Goal: Task Accomplishment & Management: Use online tool/utility

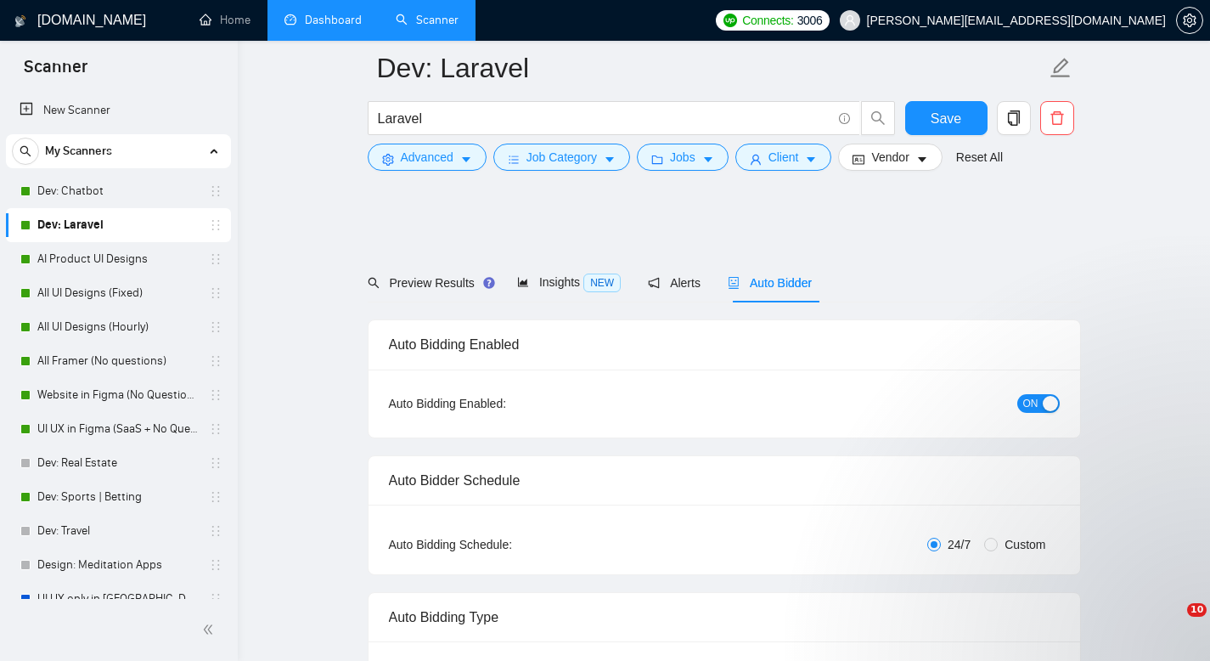
scroll to position [1505, 0]
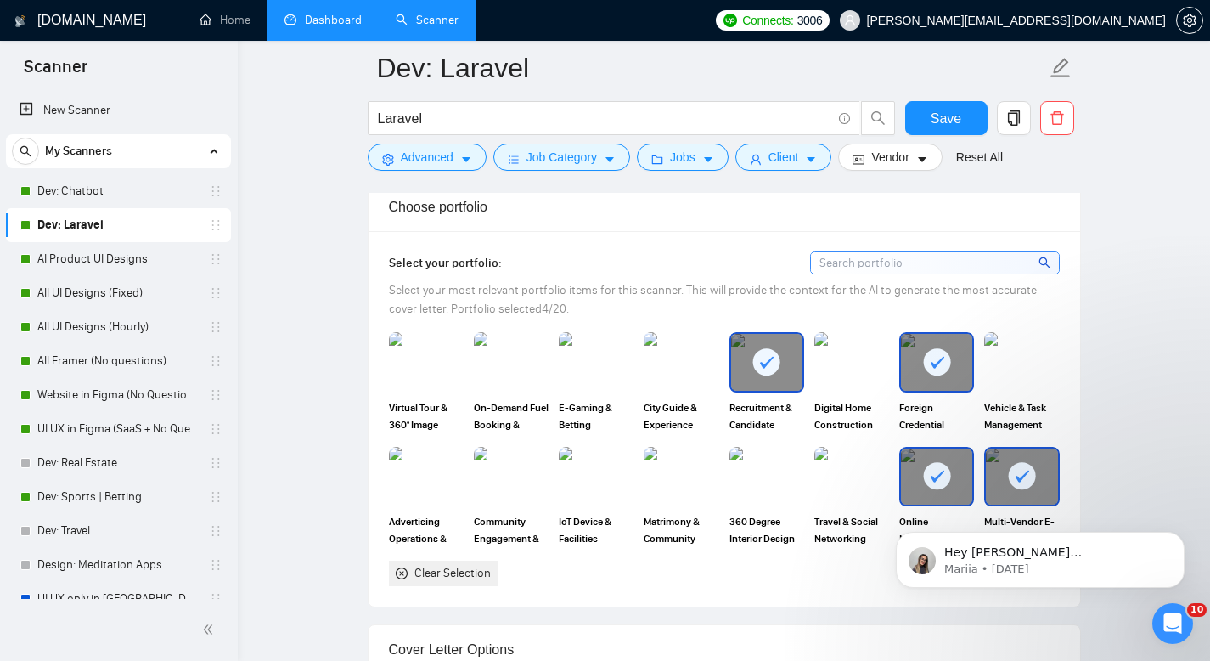
click at [349, 19] on link "Dashboard" at bounding box center [322, 20] width 77 height 14
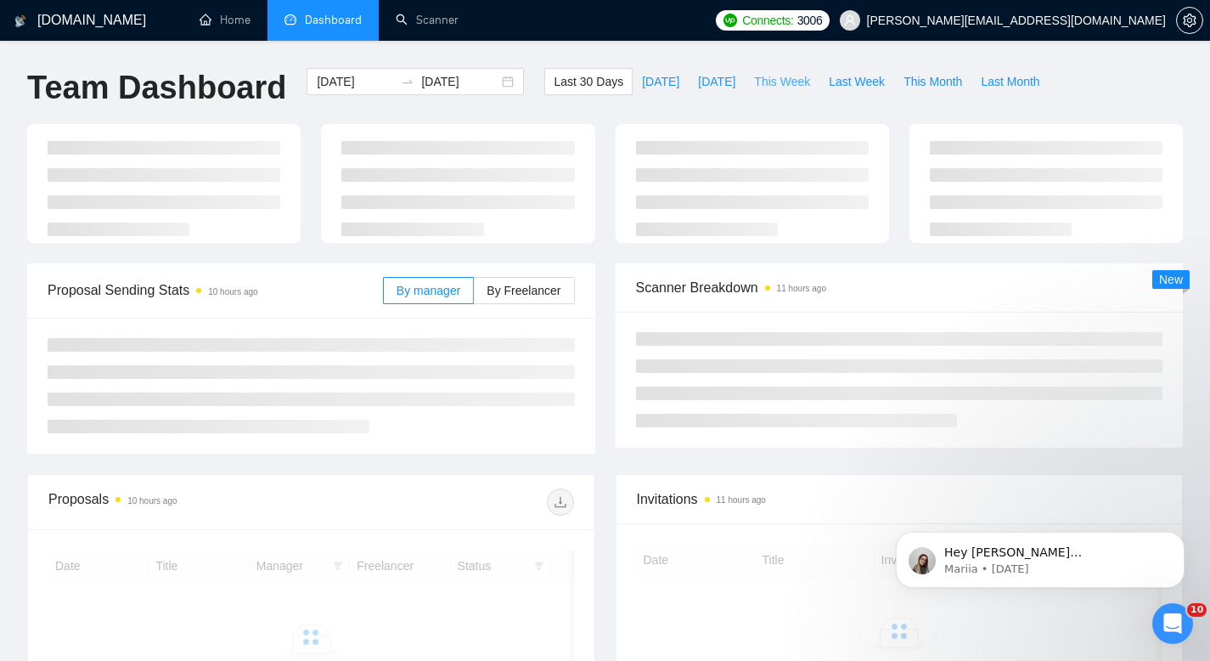
click at [786, 88] on span "This Week" at bounding box center [782, 81] width 56 height 19
type input "[DATE]"
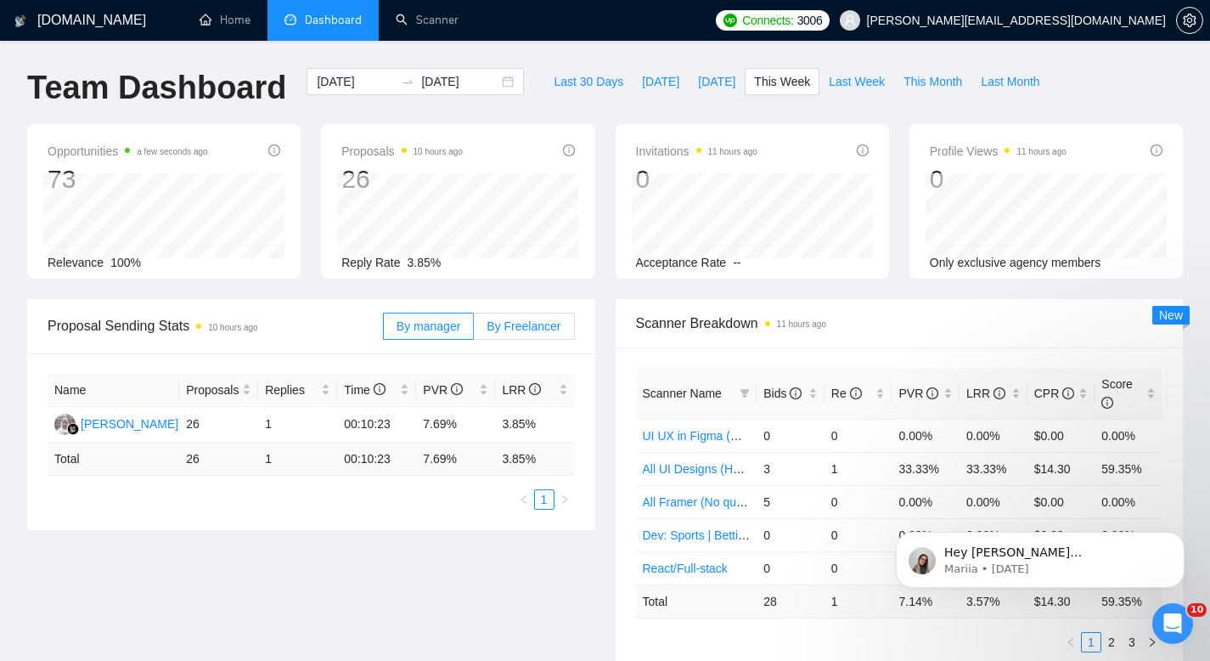
click at [542, 328] on span "By Freelancer" at bounding box center [524, 326] width 74 height 14
click at [474, 330] on input "By Freelancer" at bounding box center [474, 330] width 0 height 0
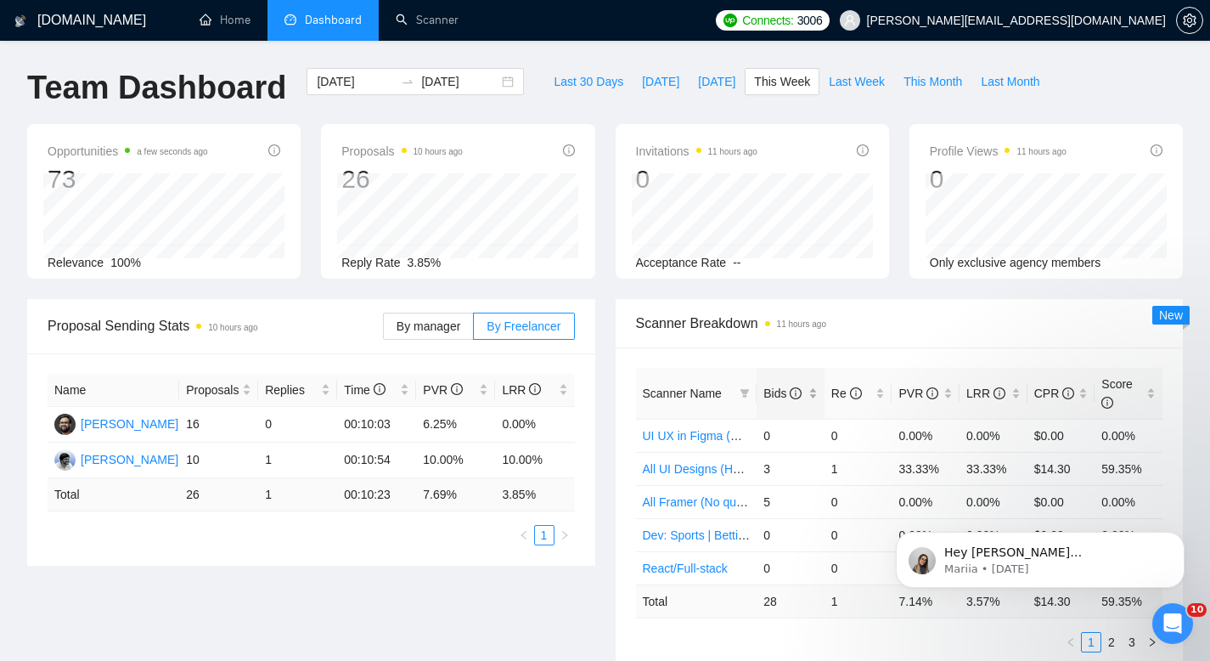
click at [814, 400] on div "Bids" at bounding box center [790, 393] width 54 height 19
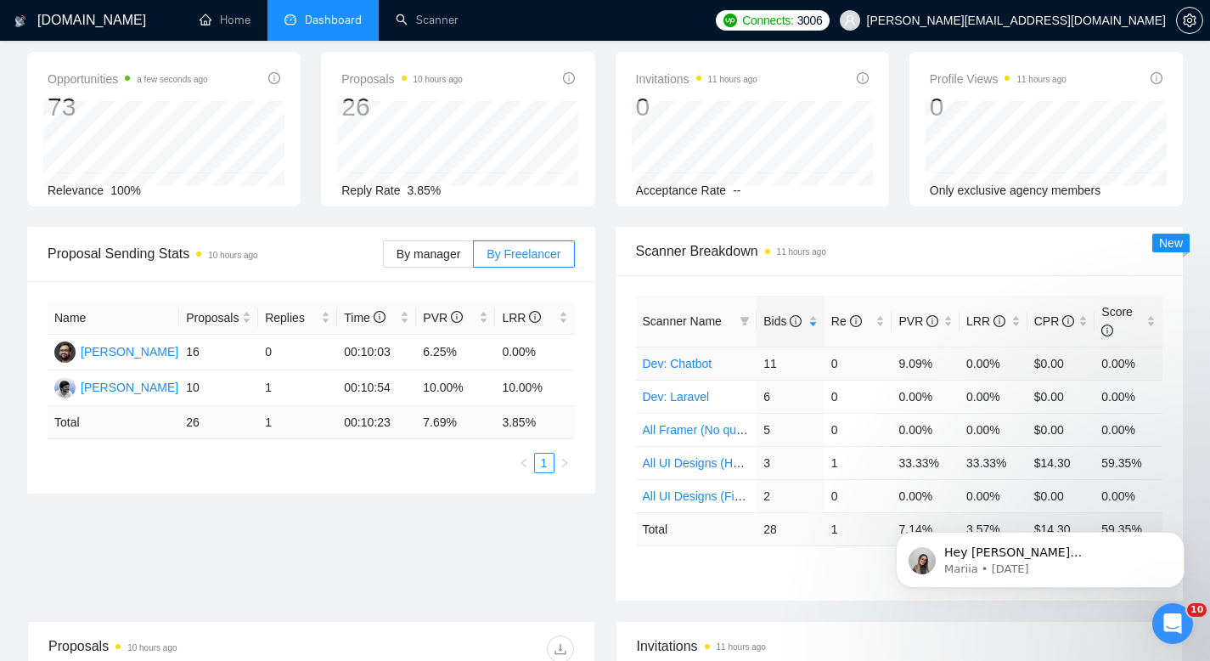
scroll to position [74, 0]
click at [523, 573] on div "Proposal Sending Stats 10 hours ago By manager By Freelancer Name Proposals Rep…" at bounding box center [605, 422] width 1176 height 394
click at [690, 363] on link "Dev: Chatbot" at bounding box center [678, 362] width 70 height 14
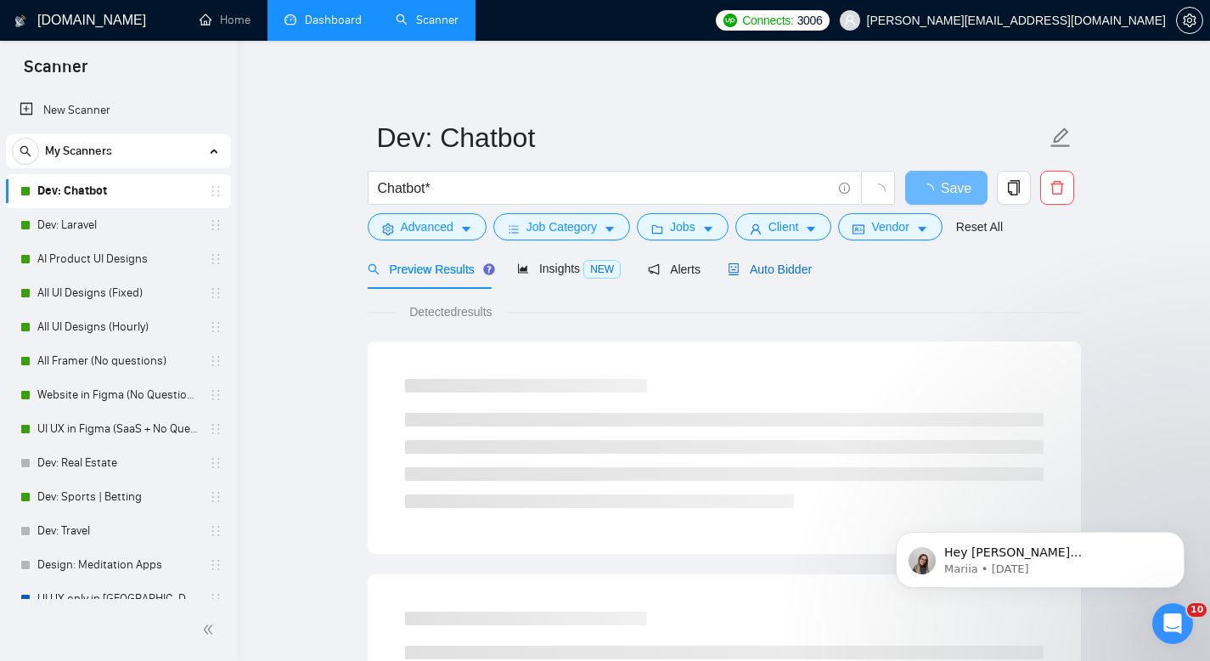
click at [758, 262] on span "Auto Bidder" at bounding box center [770, 269] width 84 height 14
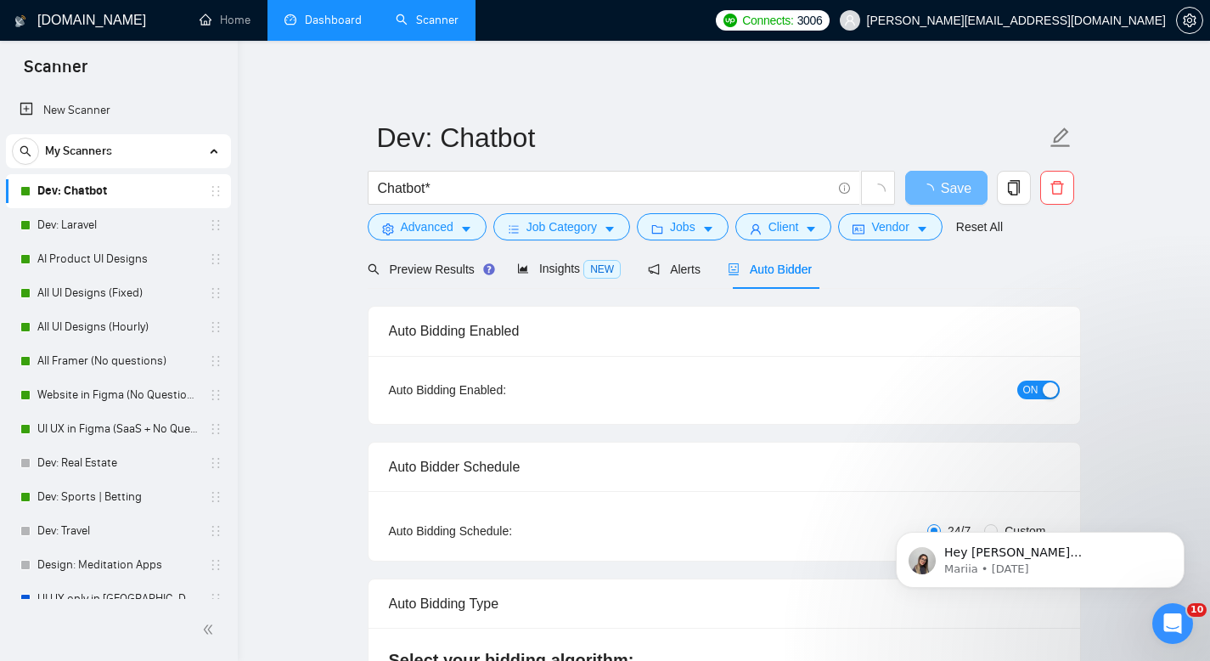
checkbox input "true"
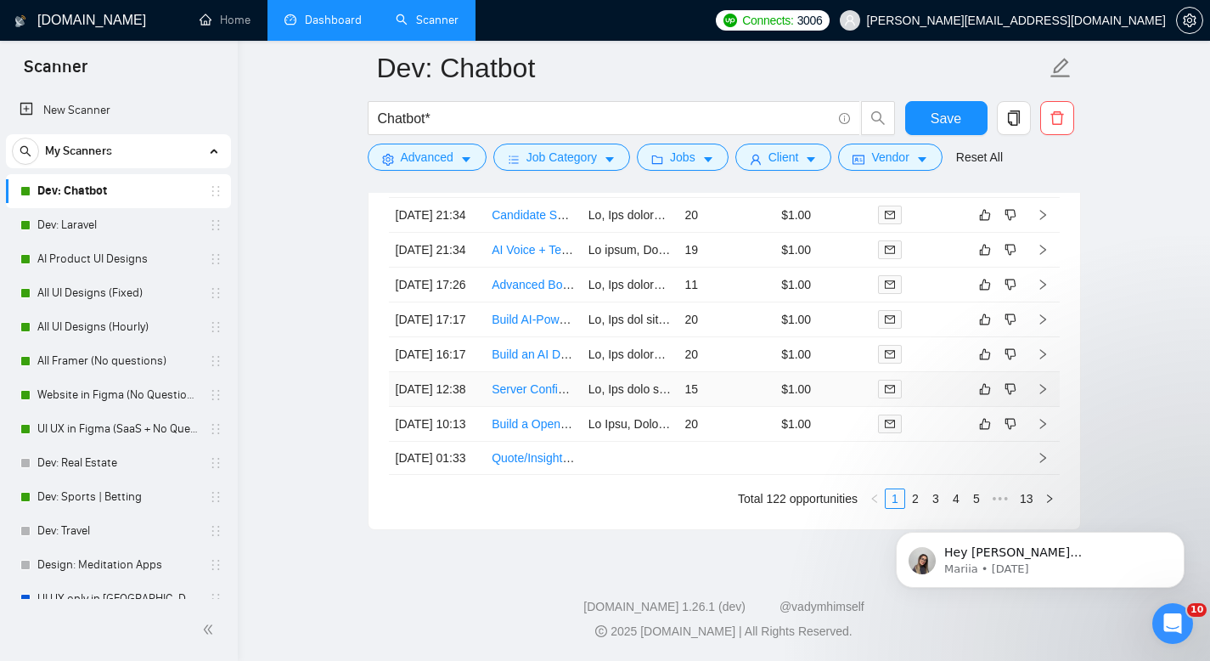
scroll to position [4370, 0]
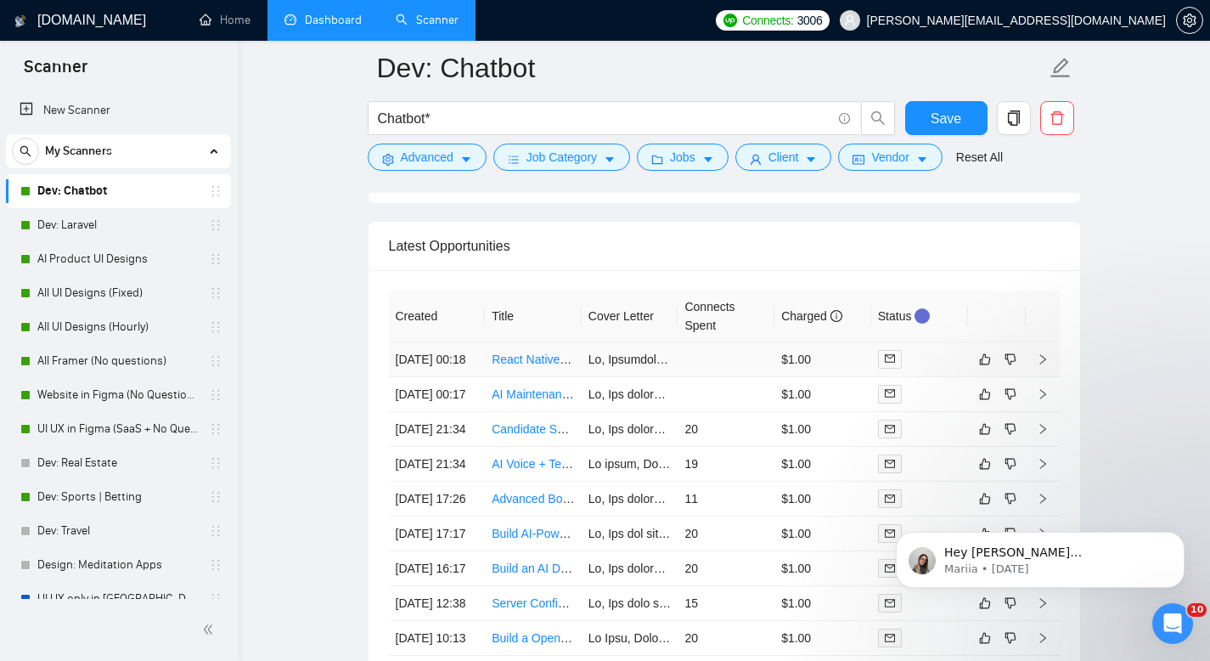
click at [544, 366] on link "React Native Developer: Chatbot Integration- No Agencies" at bounding box center [645, 359] width 307 height 14
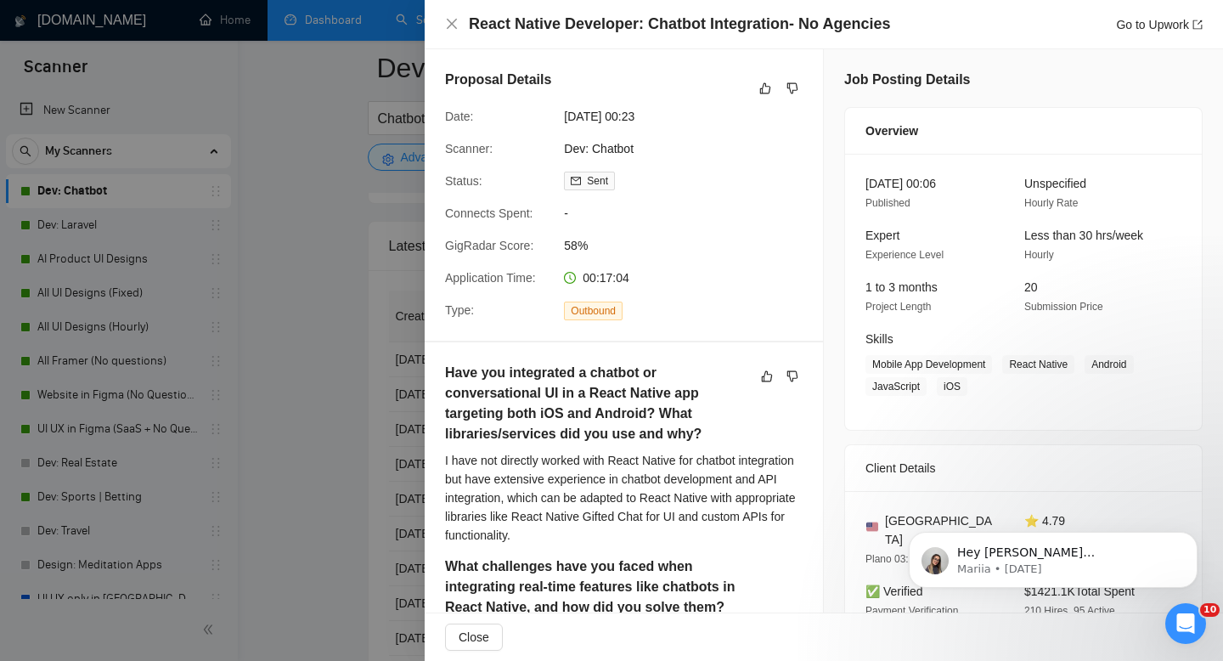
click at [365, 194] on div at bounding box center [611, 330] width 1223 height 661
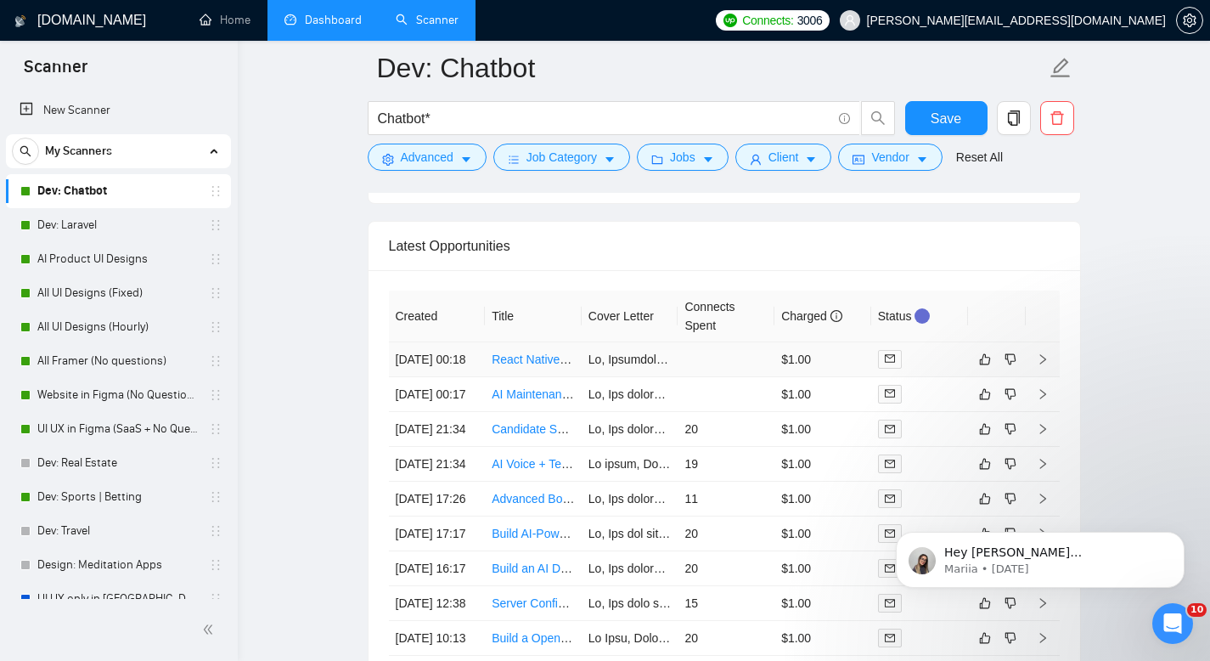
click at [1046, 373] on td at bounding box center [1043, 359] width 34 height 35
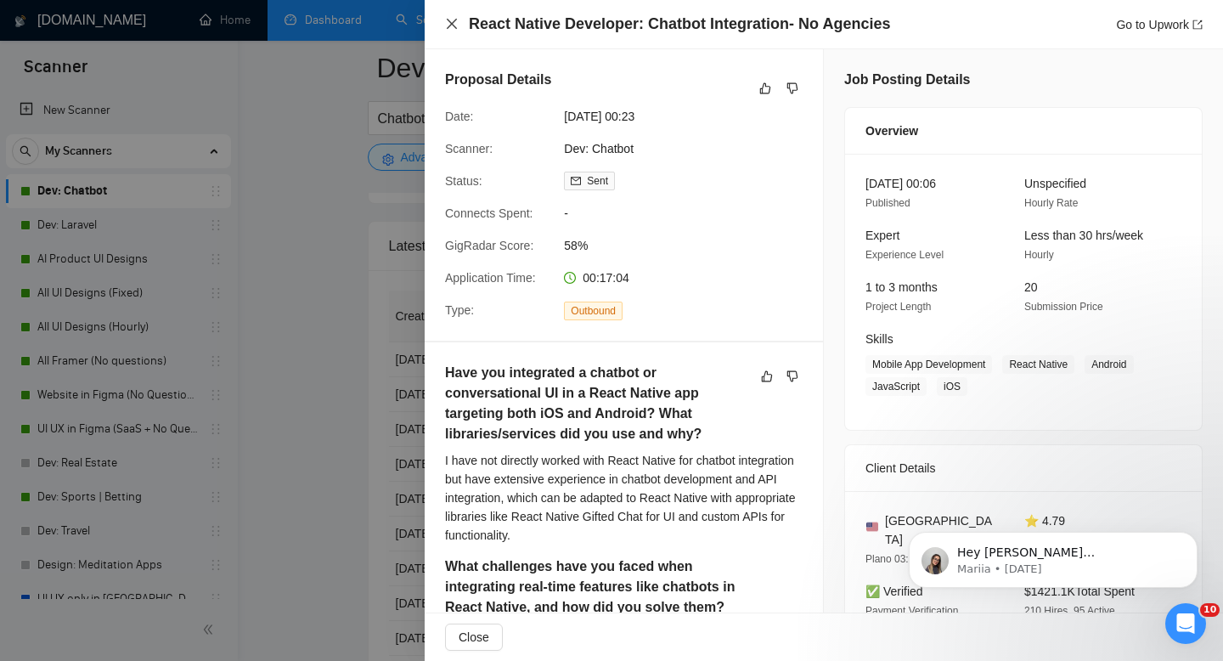
click at [448, 25] on icon "close" at bounding box center [452, 24] width 14 height 14
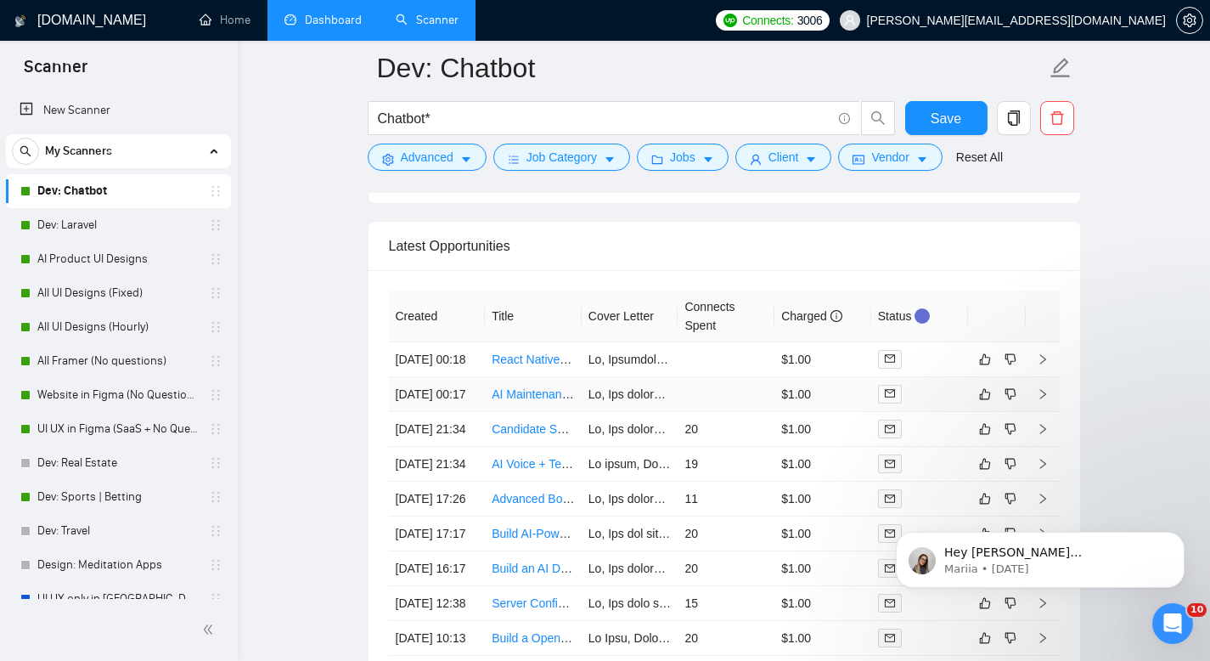
click at [1042, 400] on icon "right" at bounding box center [1043, 394] width 12 height 12
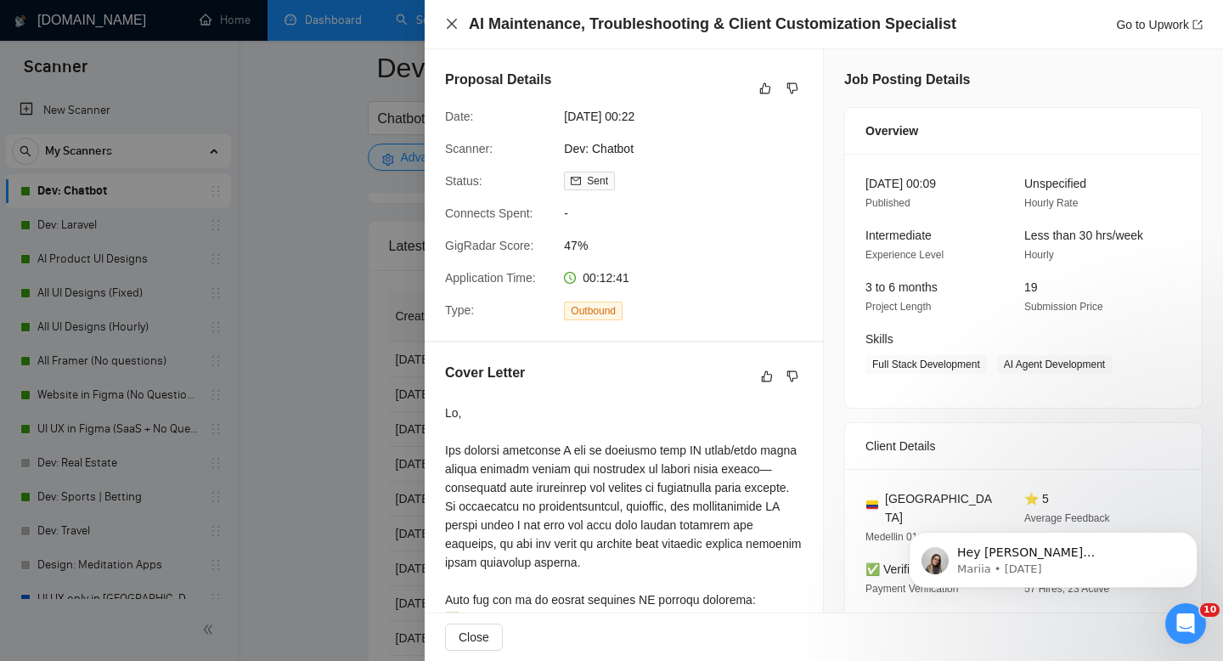
click at [448, 27] on icon "close" at bounding box center [452, 24] width 10 height 10
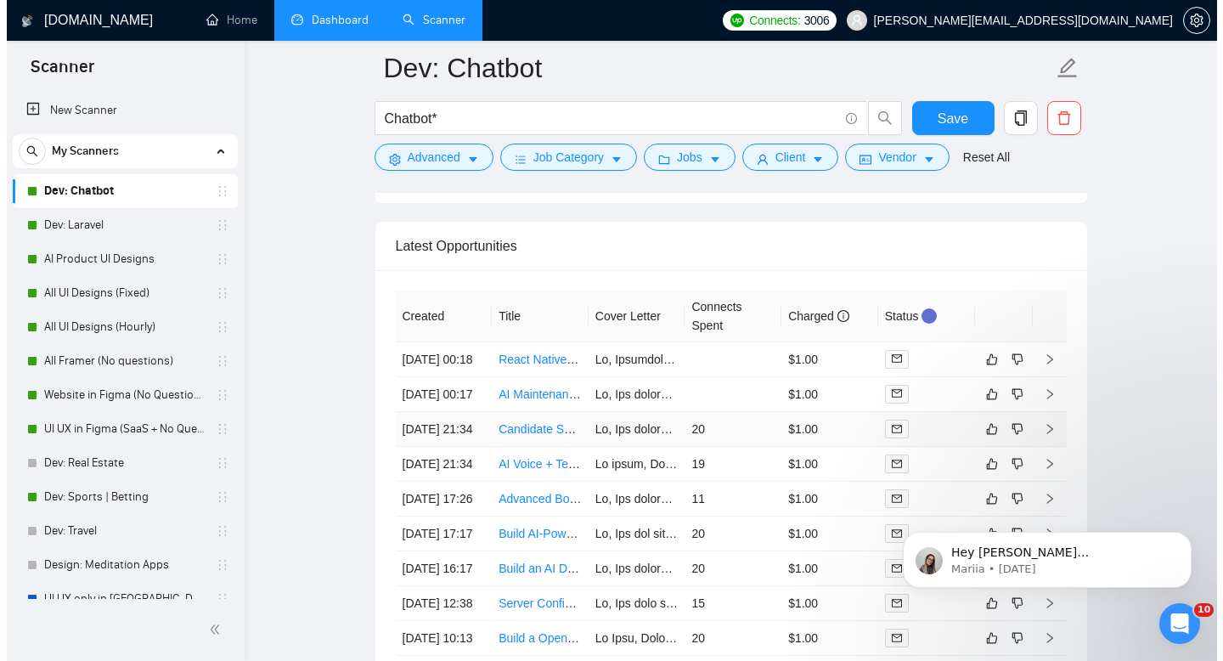
scroll to position [4446, 0]
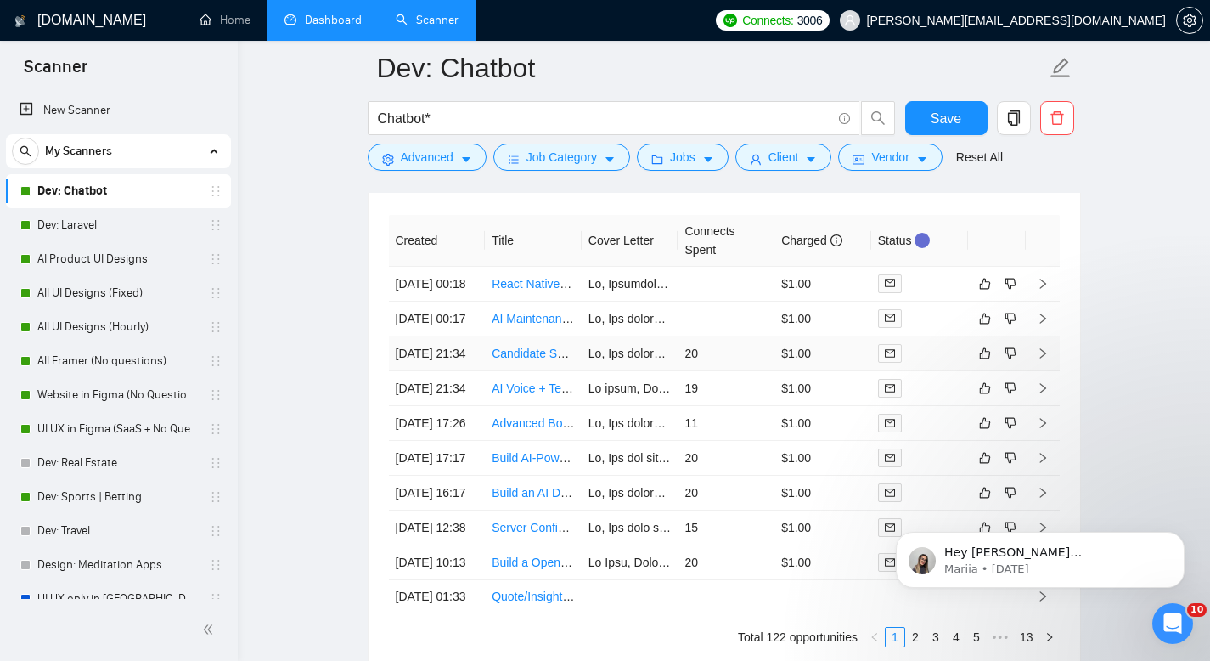
click at [1043, 358] on icon "right" at bounding box center [1042, 353] width 6 height 10
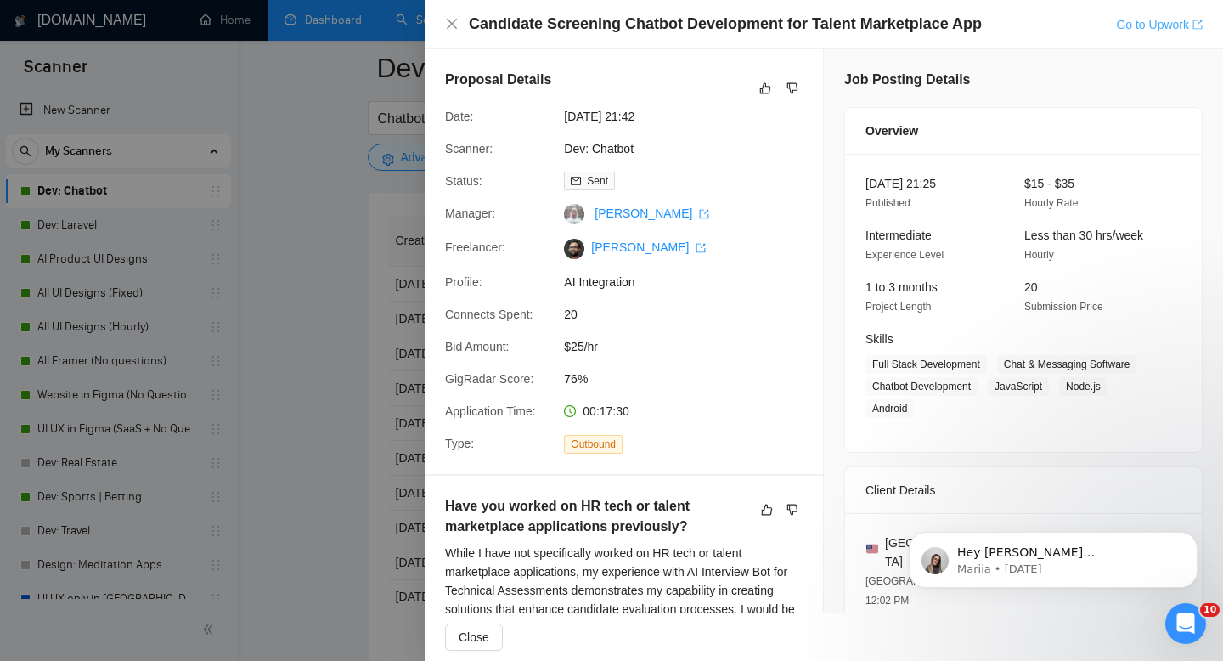
click at [1184, 18] on link "Go to Upwork" at bounding box center [1159, 25] width 87 height 14
